Goal: Transaction & Acquisition: Obtain resource

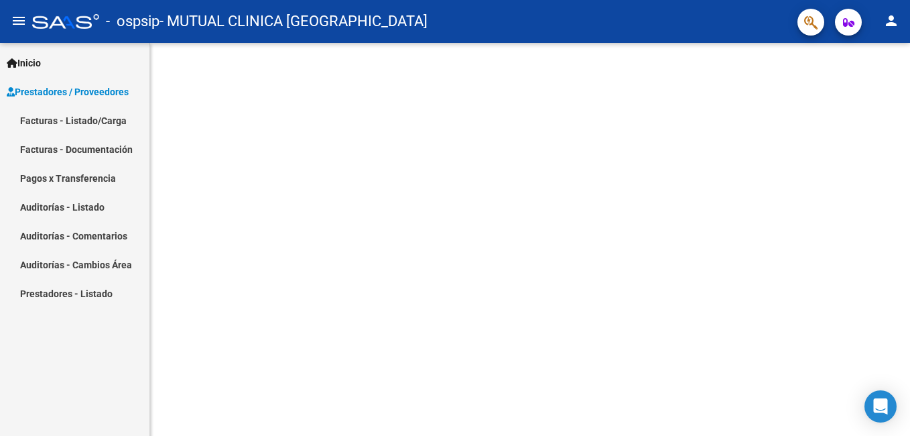
click at [59, 92] on span "Prestadores / Proveedores" at bounding box center [68, 91] width 122 height 15
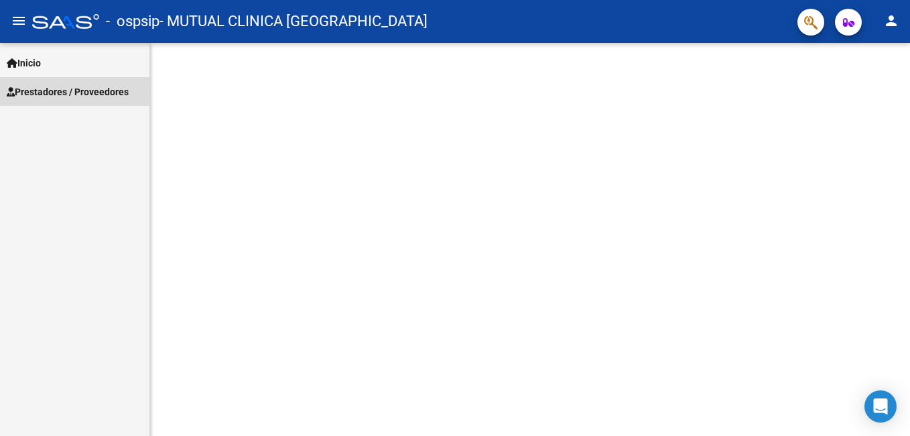
click at [60, 90] on span "Prestadores / Proveedores" at bounding box center [68, 91] width 122 height 15
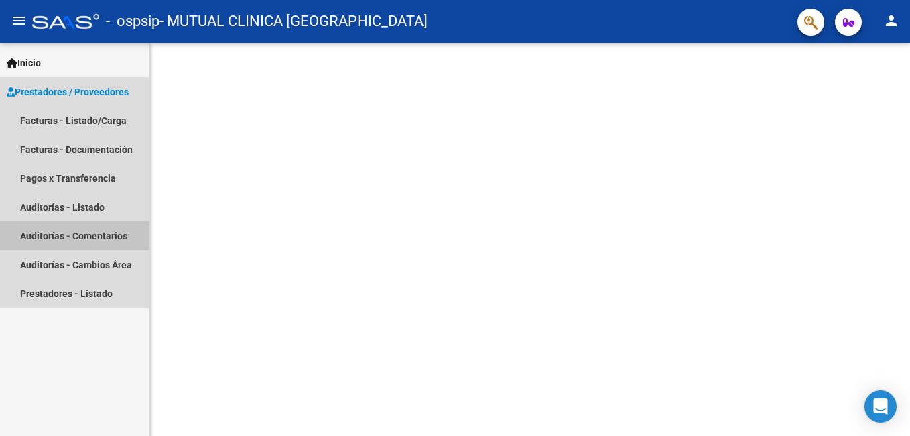
click at [74, 237] on link "Auditorías - Comentarios" at bounding box center [74, 235] width 149 height 29
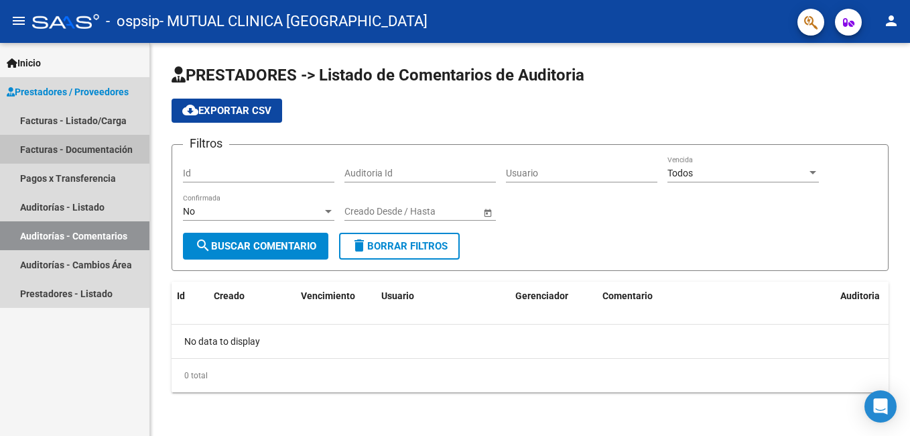
click at [57, 149] on link "Facturas - Documentación" at bounding box center [74, 149] width 149 height 29
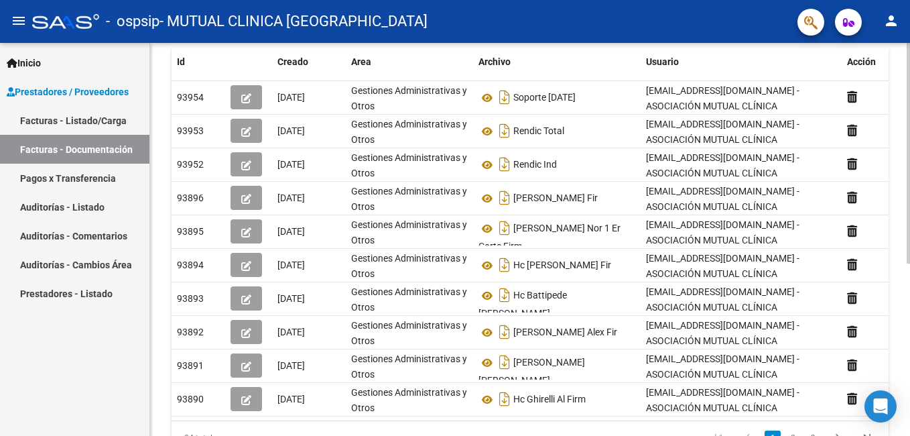
scroll to position [241, 0]
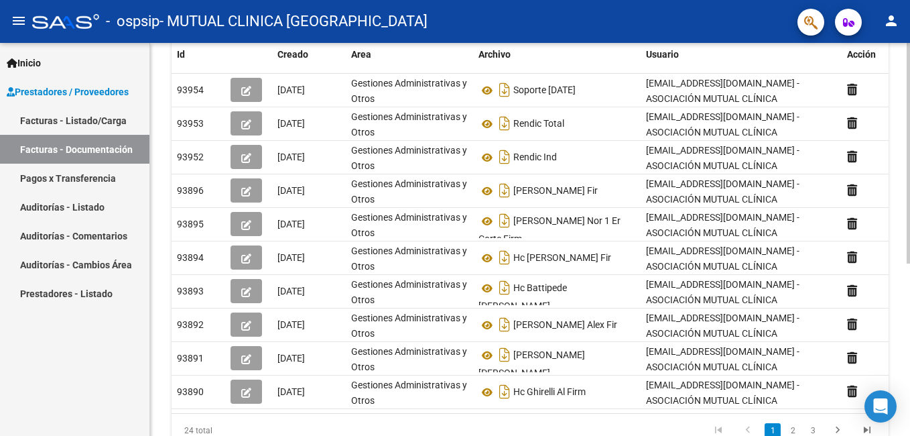
click at [896, 389] on div "PRESTADORES -> Comprobantes - Documentación Respaldatoria cloud_download Export…" at bounding box center [531, 146] width 763 height 688
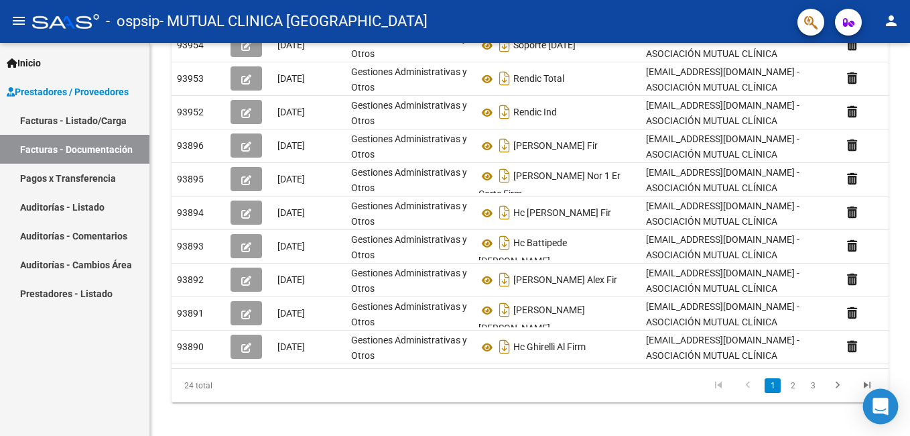
scroll to position [306, 0]
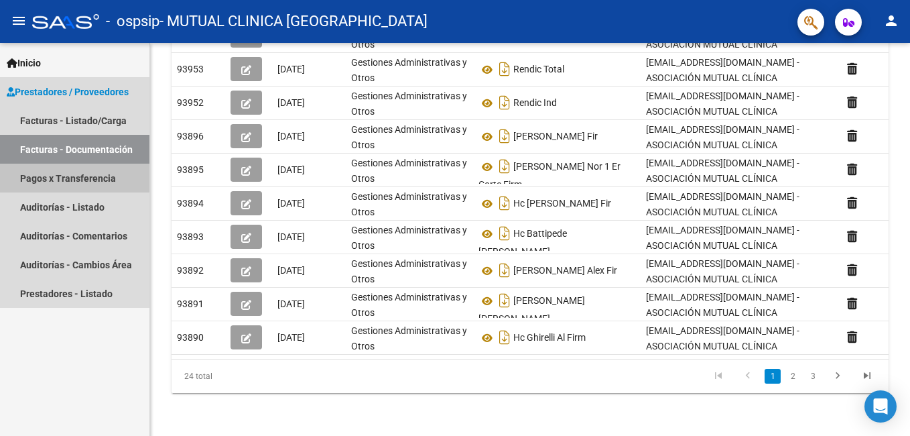
click at [64, 177] on link "Pagos x Transferencia" at bounding box center [74, 178] width 149 height 29
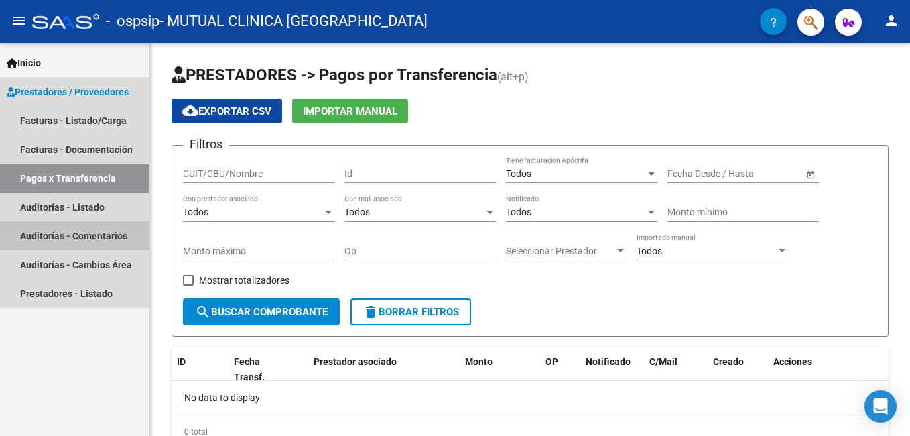
click at [44, 233] on link "Auditorías - Comentarios" at bounding box center [74, 235] width 149 height 29
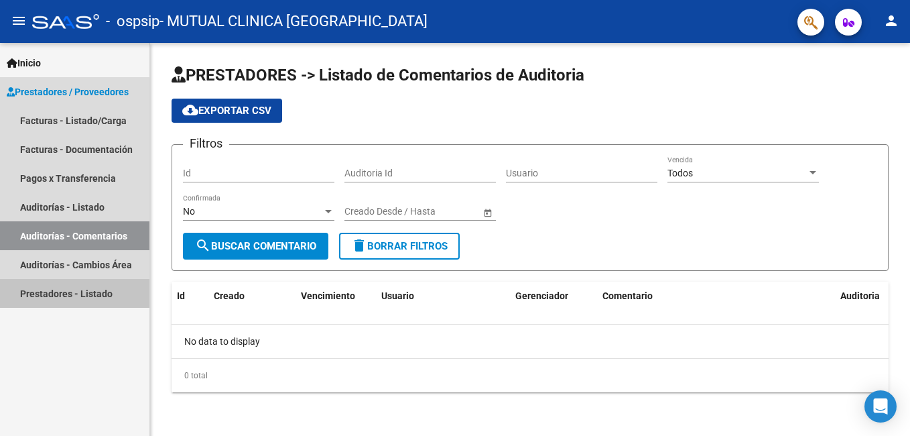
click at [64, 298] on link "Prestadores - Listado" at bounding box center [74, 293] width 149 height 29
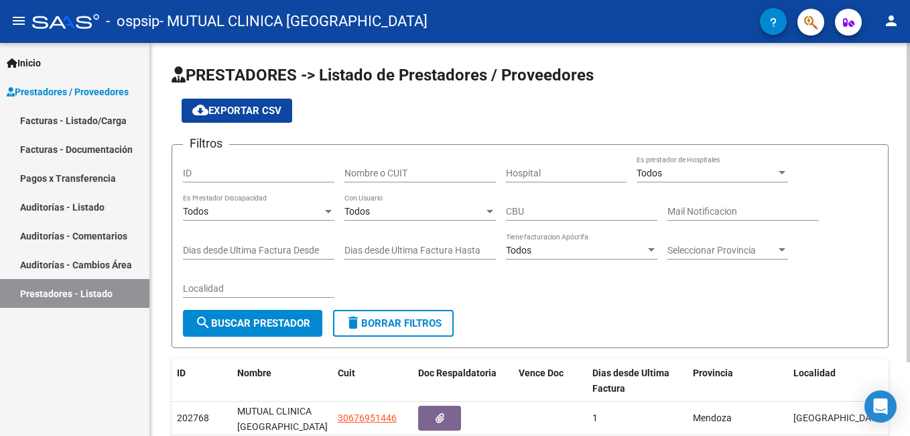
click at [909, 303] on html "menu - ospsip - MUTUAL CLINICA SANTA ROSA person Inicio Instructivos Contacto O…" at bounding box center [455, 218] width 910 height 436
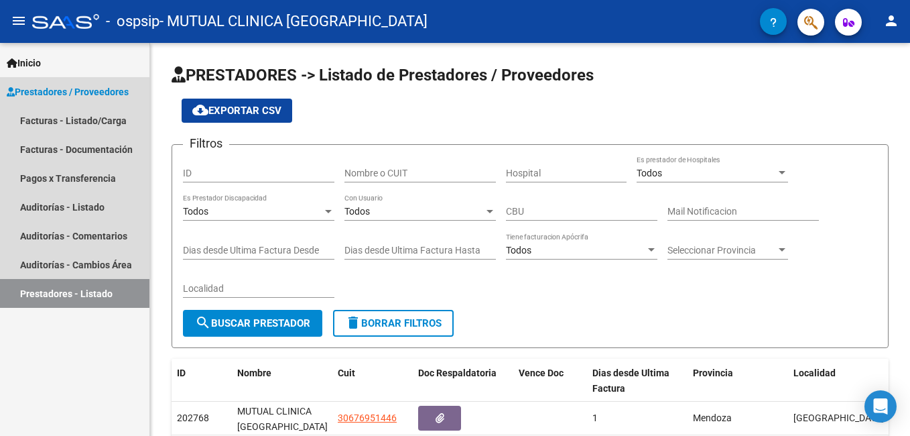
click at [78, 89] on span "Prestadores / Proveedores" at bounding box center [68, 91] width 122 height 15
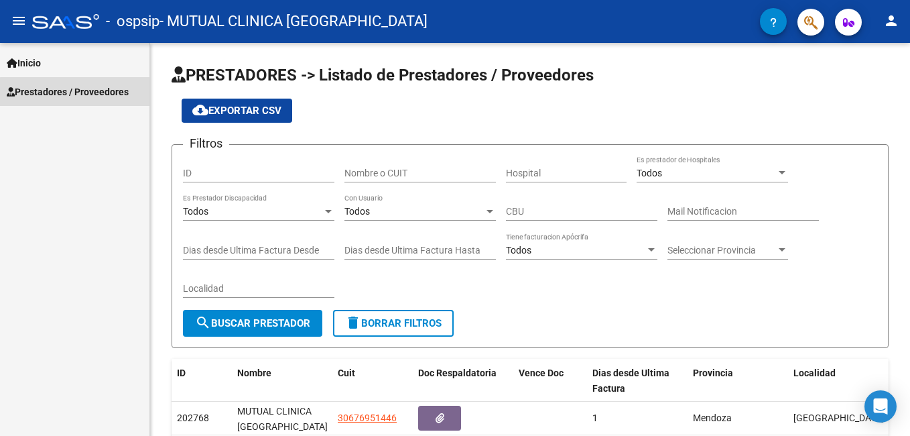
click at [78, 92] on span "Prestadores / Proveedores" at bounding box center [68, 91] width 122 height 15
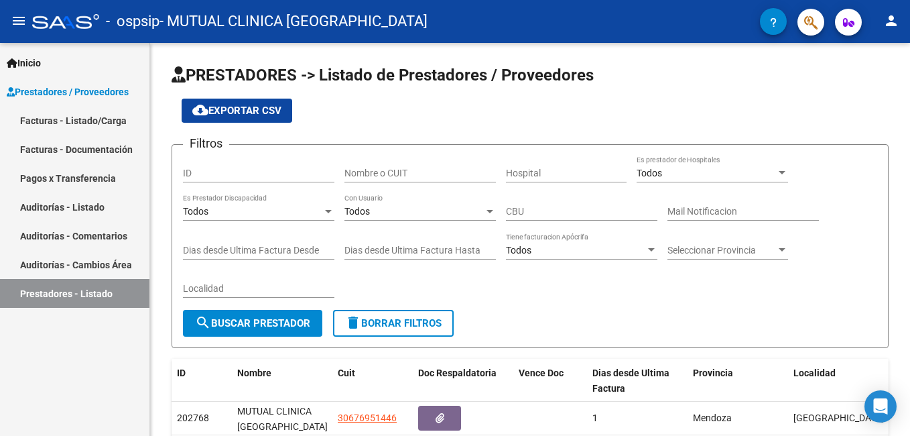
click at [41, 62] on span "Inicio" at bounding box center [24, 63] width 34 height 15
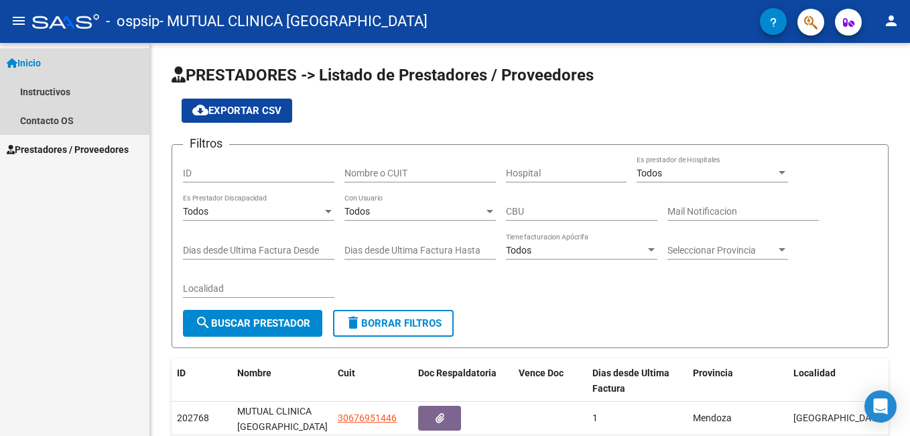
click at [41, 62] on span "Inicio" at bounding box center [24, 63] width 34 height 15
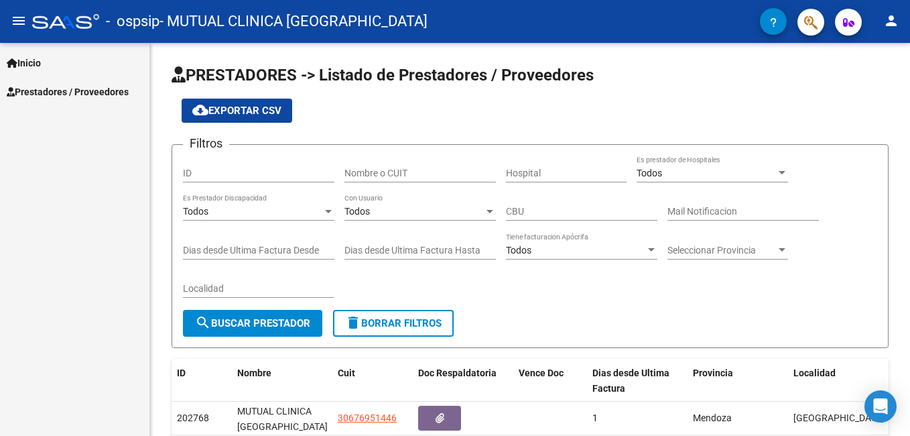
click at [35, 89] on span "Prestadores / Proveedores" at bounding box center [68, 91] width 122 height 15
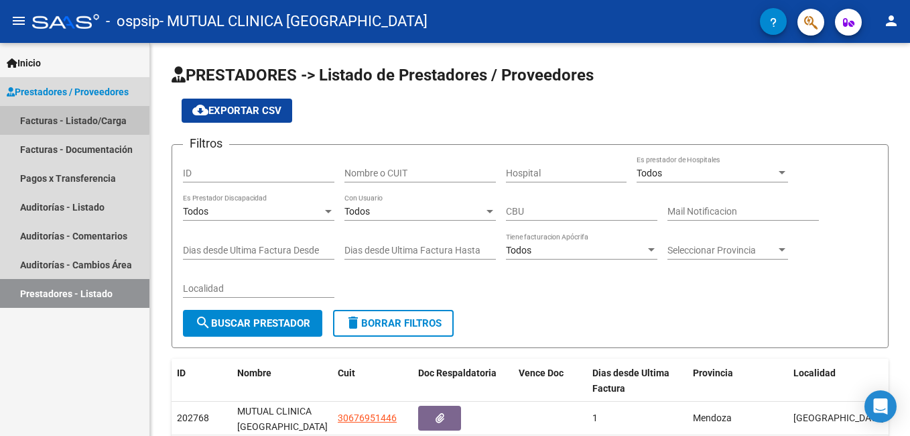
click at [40, 117] on link "Facturas - Listado/Carga" at bounding box center [74, 120] width 149 height 29
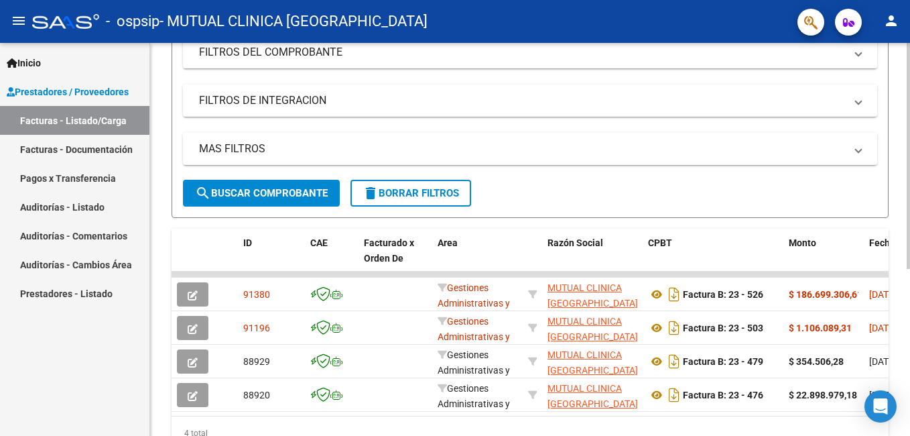
scroll to position [227, 0]
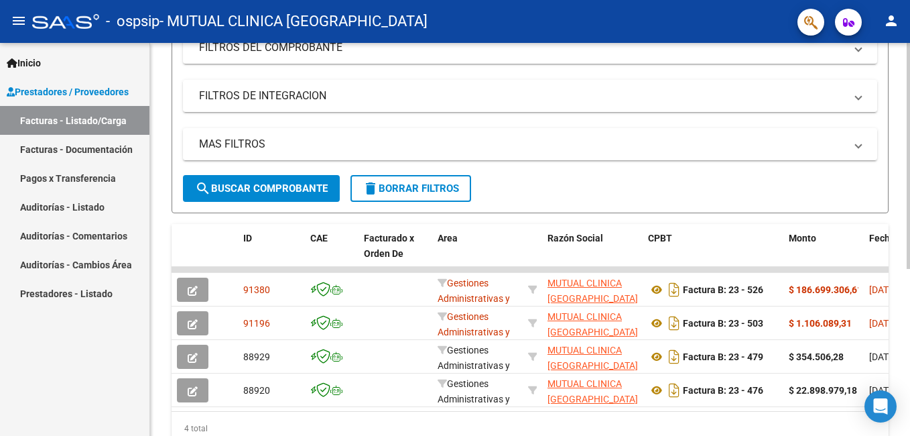
click at [908, 386] on div at bounding box center [908, 291] width 3 height 226
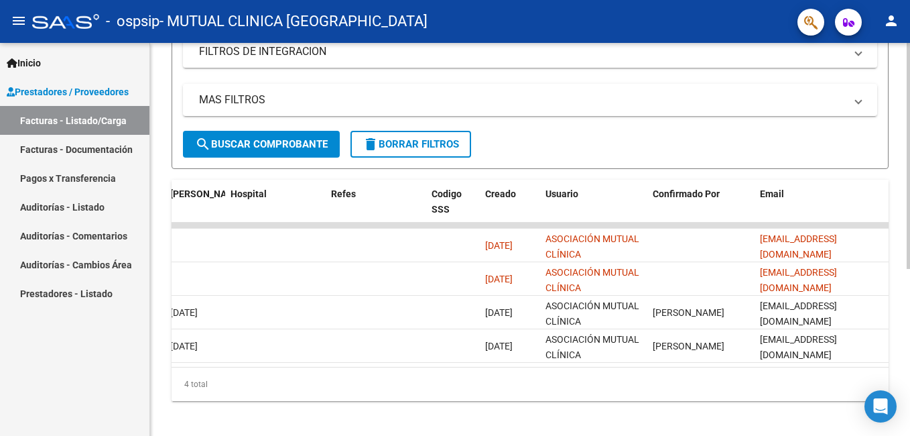
scroll to position [274, 0]
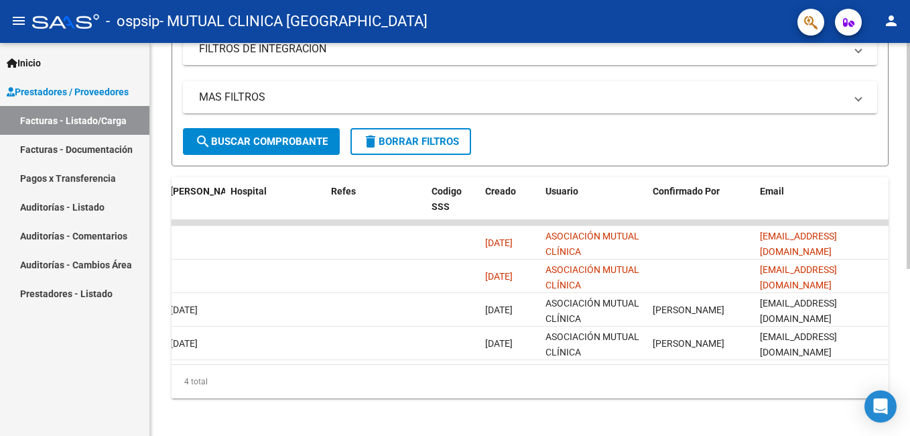
click at [909, 363] on html "menu - ospsip - MUTUAL CLINICA SANTA ROSA person Inicio Instructivos Contacto O…" at bounding box center [455, 218] width 910 height 436
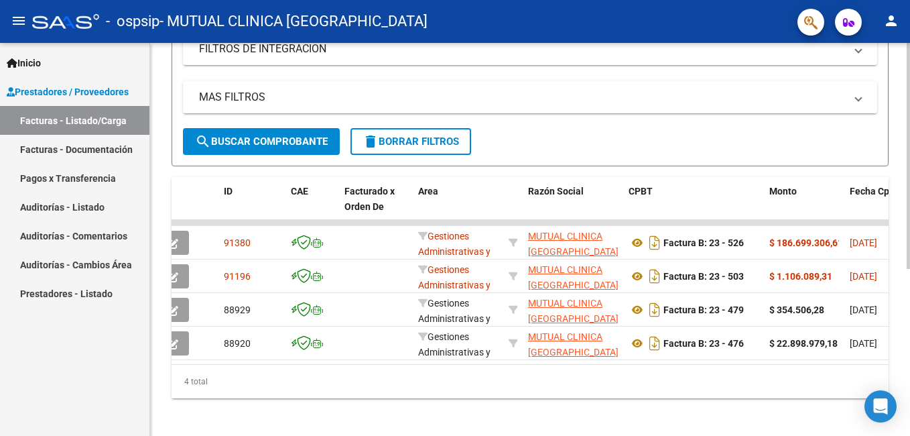
scroll to position [0, 0]
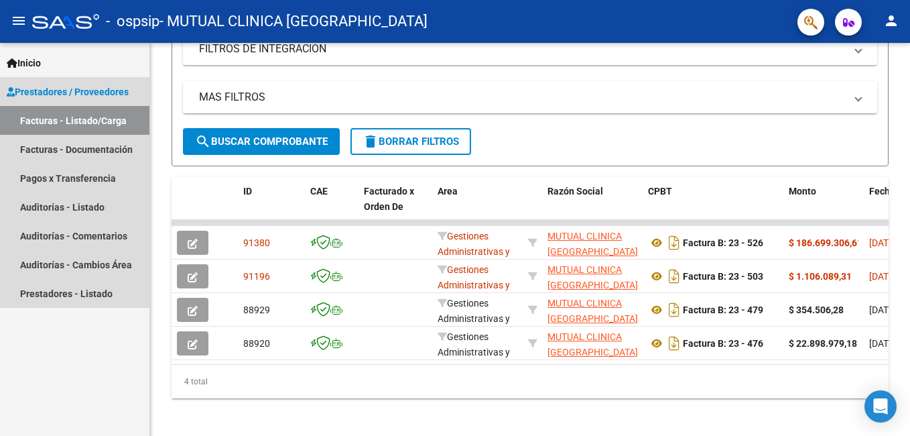
click at [43, 89] on span "Prestadores / Proveedores" at bounding box center [68, 91] width 122 height 15
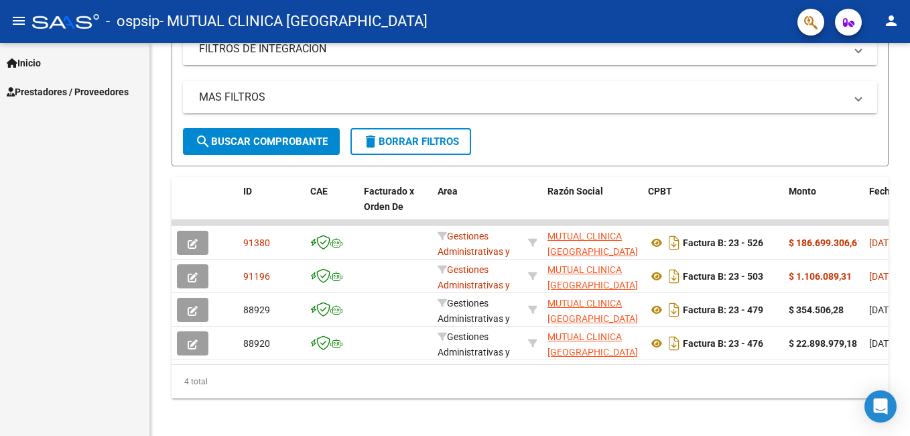
click at [50, 94] on span "Prestadores / Proveedores" at bounding box center [68, 91] width 122 height 15
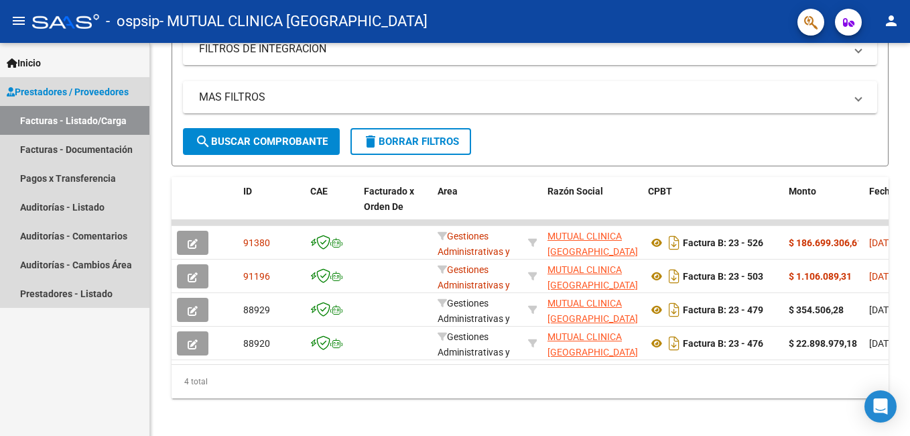
click at [52, 121] on link "Facturas - Listado/Carga" at bounding box center [74, 120] width 149 height 29
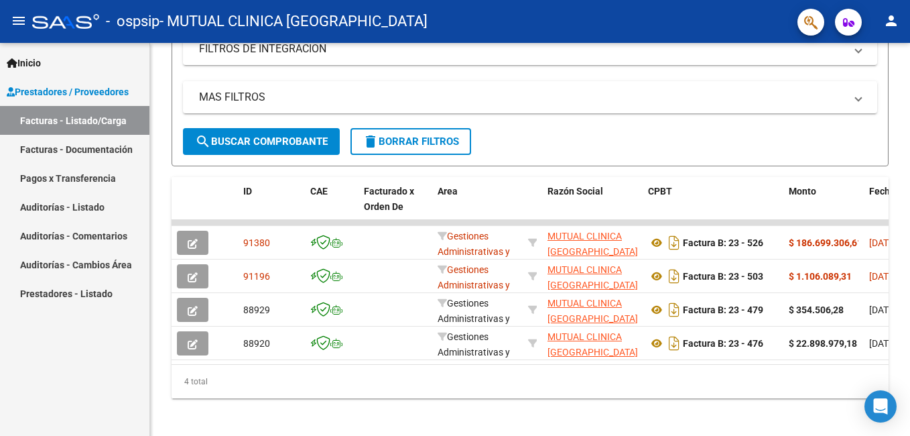
click at [62, 144] on link "Facturas - Documentación" at bounding box center [74, 149] width 149 height 29
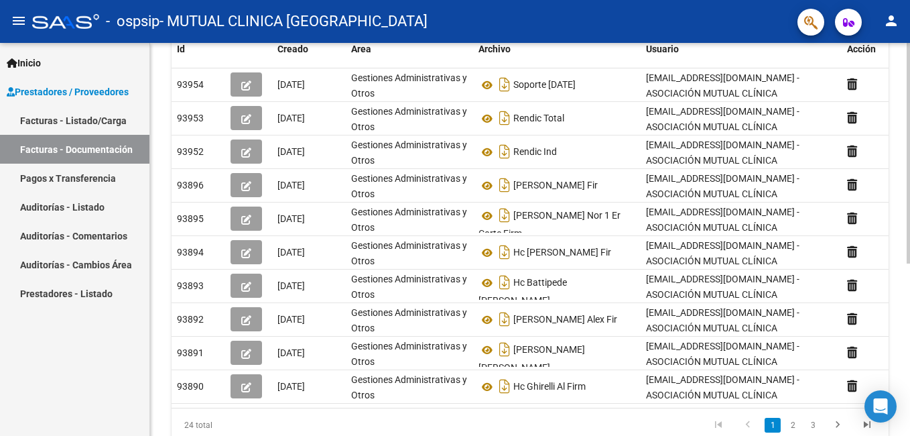
scroll to position [259, 0]
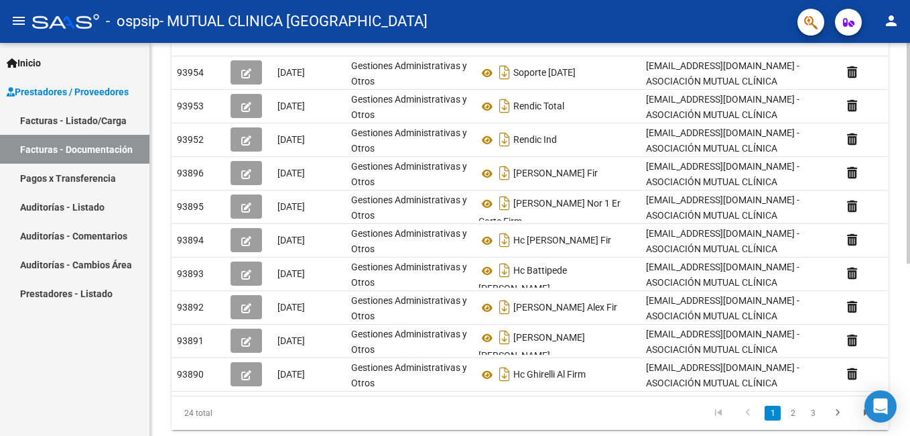
click at [909, 401] on html "menu - ospsip - MUTUAL CLINICA SANTA ROSA person Inicio Instructivos Contacto O…" at bounding box center [455, 218] width 910 height 436
click at [909, 229] on html "menu - ospsip - MUTUAL CLINICA SANTA ROSA person Inicio Instructivos Contacto O…" at bounding box center [455, 218] width 910 height 436
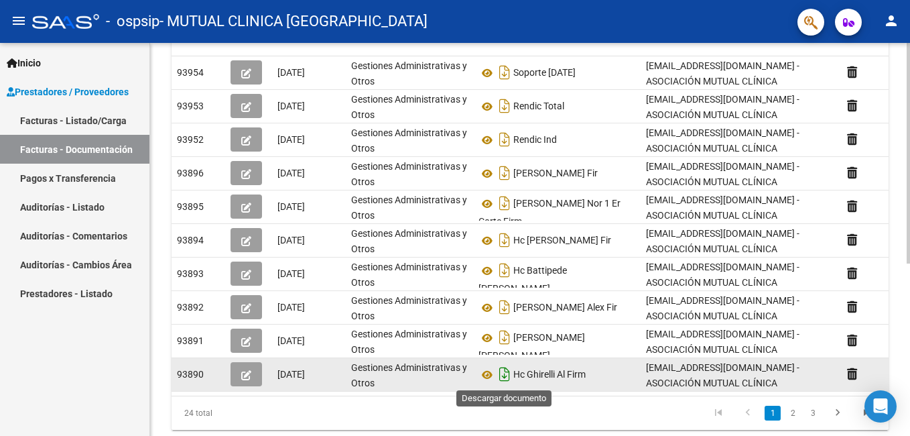
click at [504, 373] on icon "Descargar documento" at bounding box center [504, 373] width 17 height 21
click at [505, 381] on icon "Descargar documento" at bounding box center [504, 373] width 17 height 21
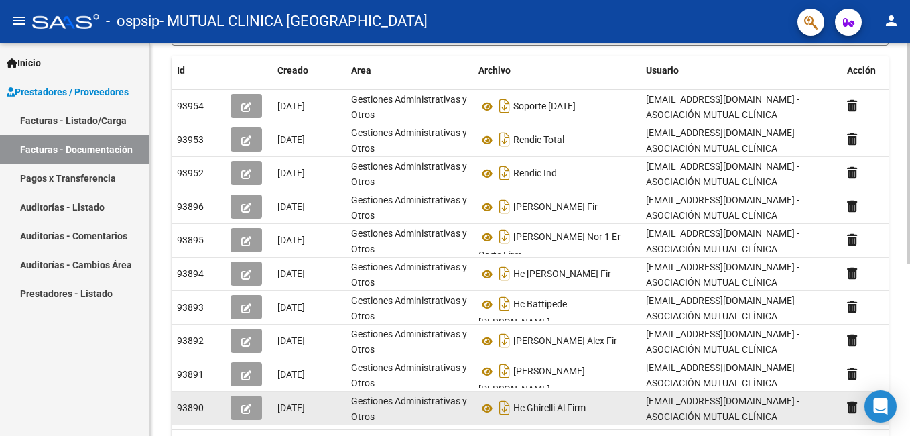
scroll to position [224, 0]
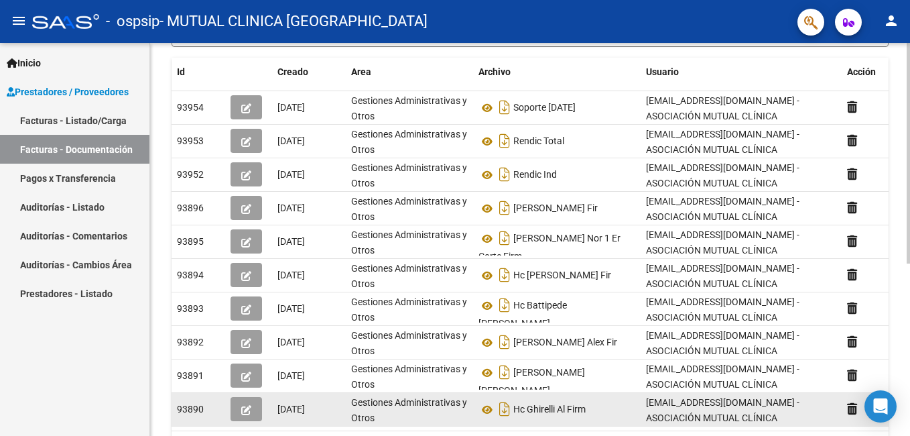
click at [909, 232] on html "menu - ospsip - MUTUAL CLINICA SANTA ROSA person Inicio Instructivos Contacto O…" at bounding box center [455, 218] width 910 height 436
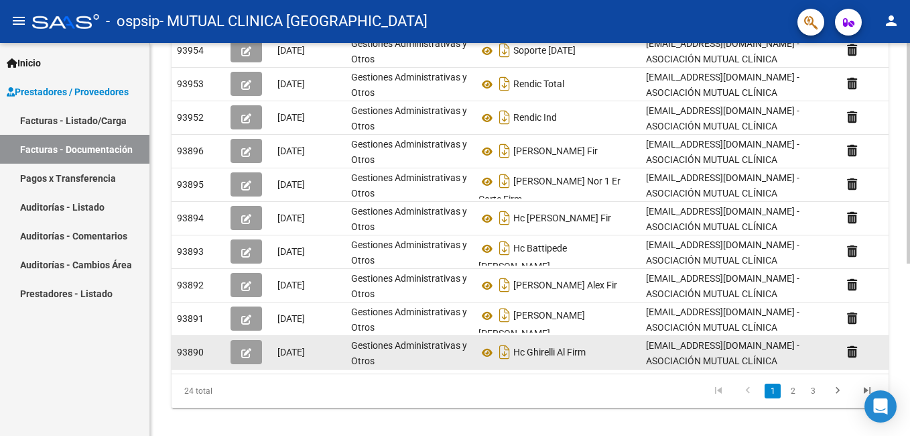
scroll to position [306, 0]
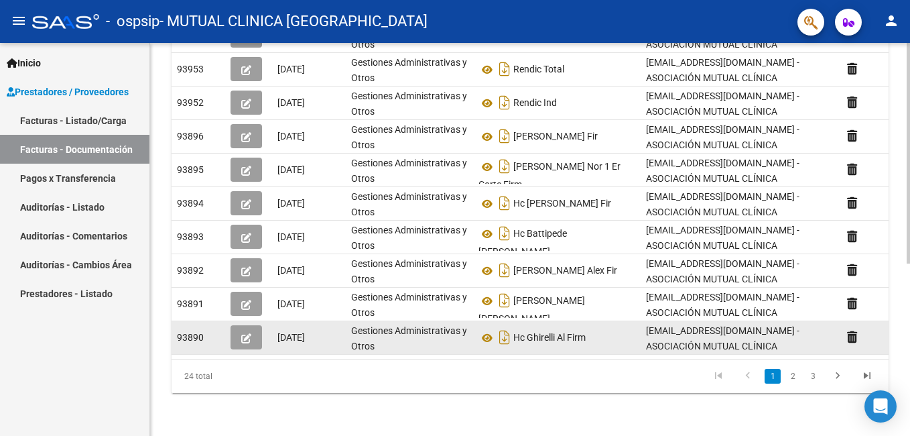
click at [909, 278] on html "menu - ospsip - MUTUAL CLINICA SANTA ROSA person Inicio Instructivos Contacto O…" at bounding box center [455, 218] width 910 height 436
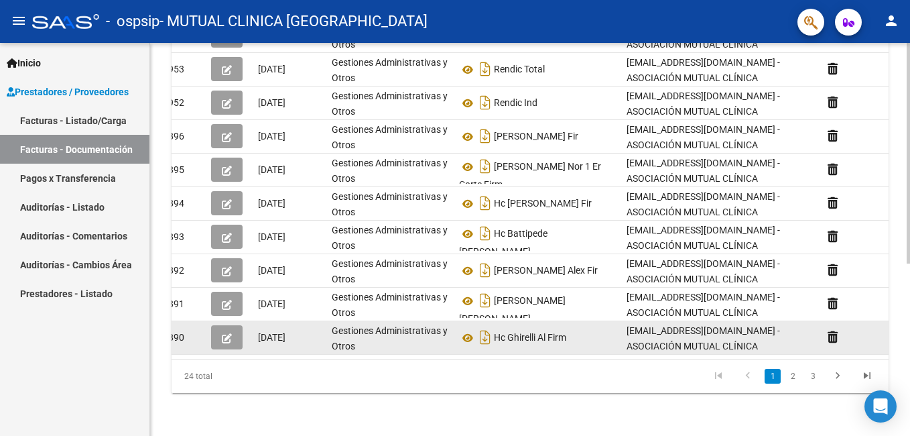
scroll to position [0, 20]
